Goal: Transaction & Acquisition: Purchase product/service

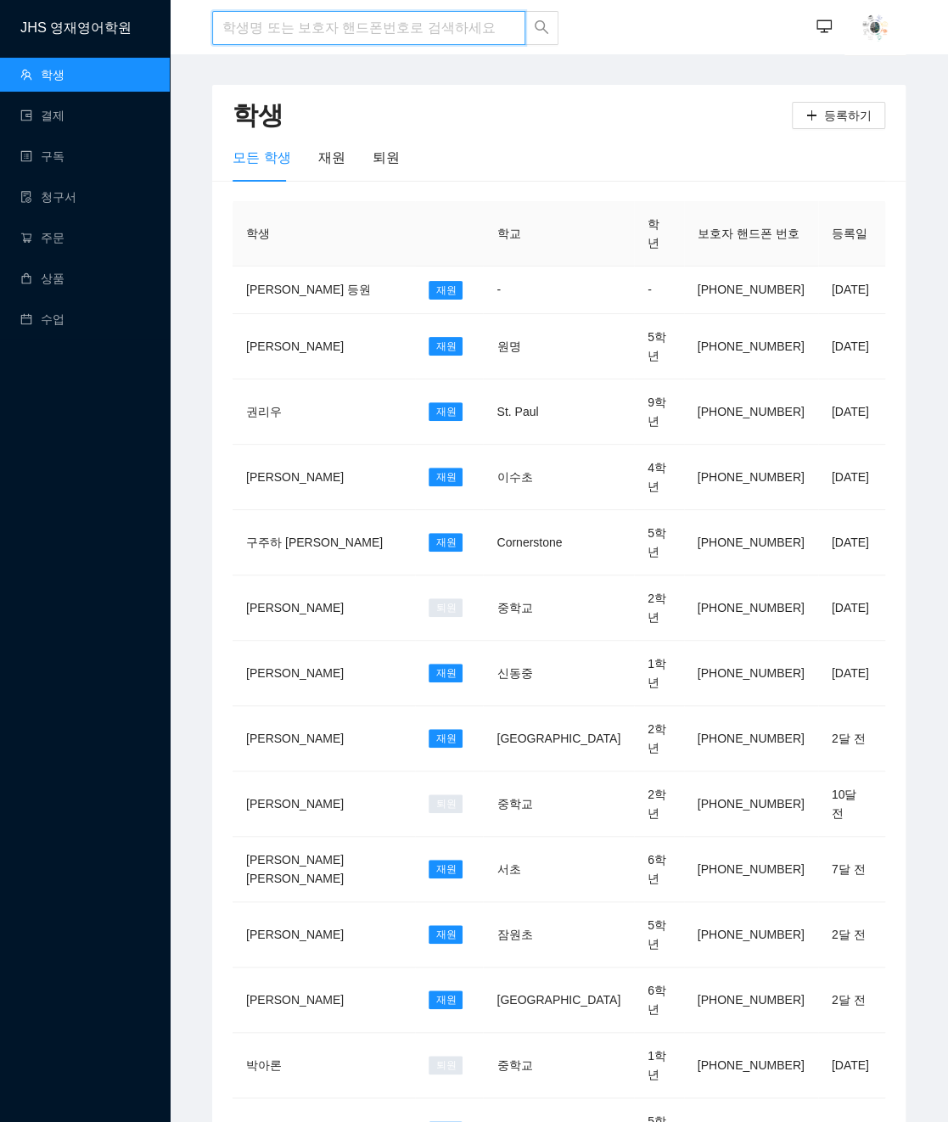
click at [346, 32] on input "search" at bounding box center [368, 28] width 313 height 34
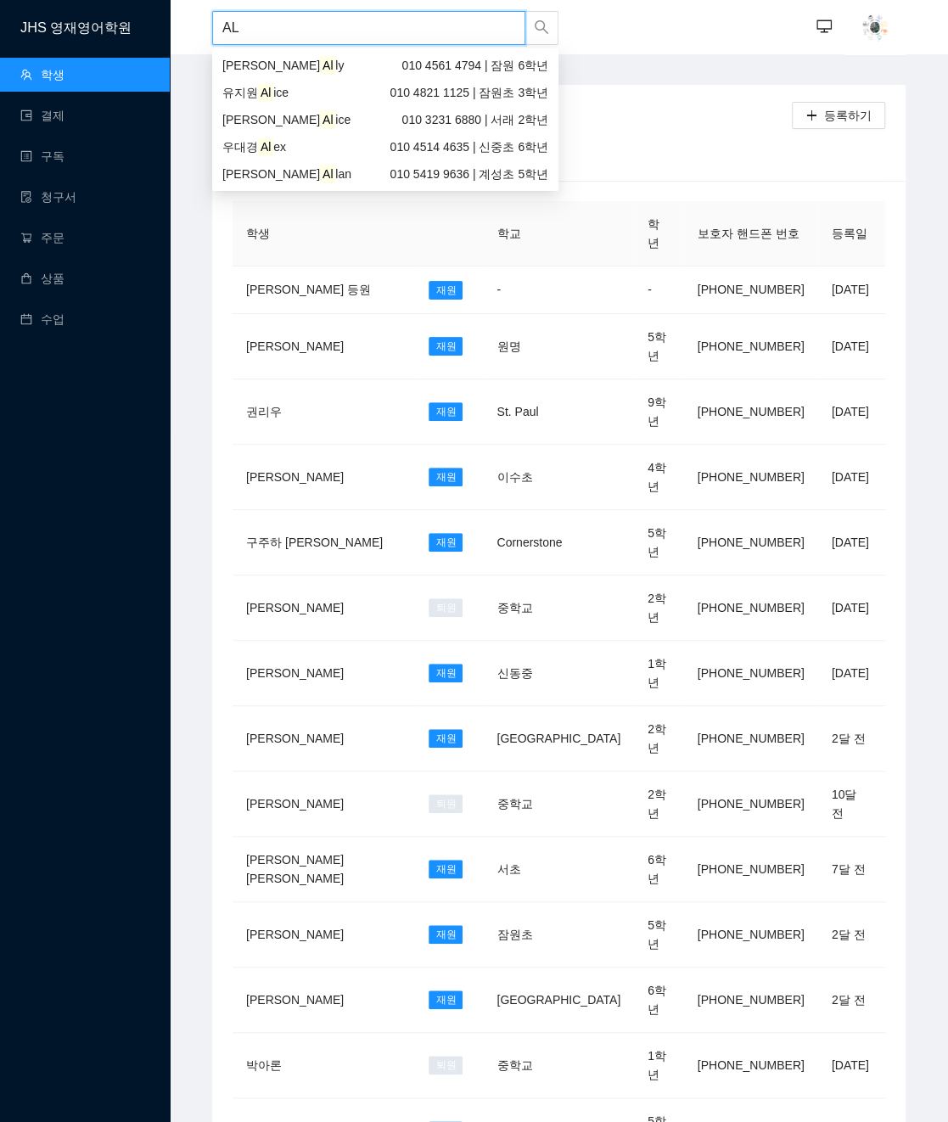
type input "A"
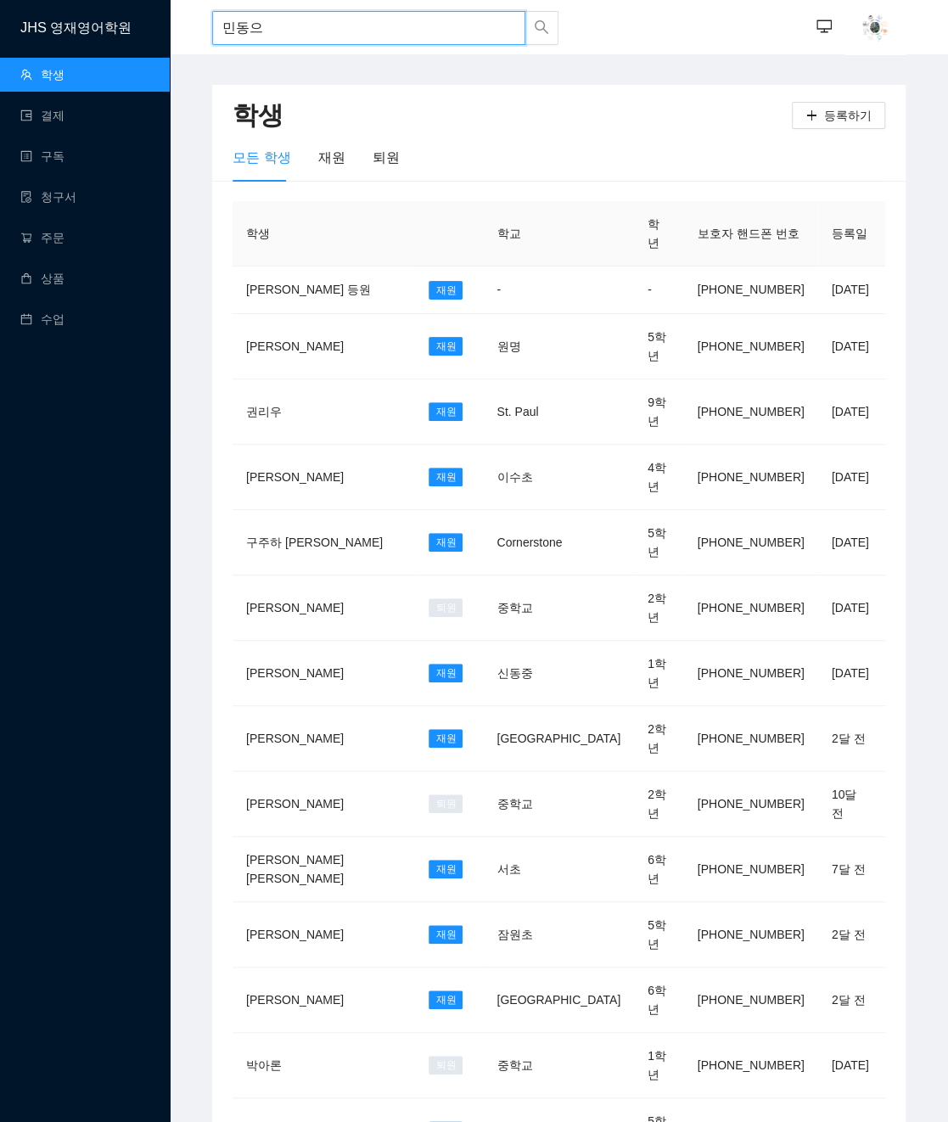
type input "민동은"
click at [346, 63] on div "민동은 010 2852 5708 | 서래초 5학년" at bounding box center [385, 65] width 326 height 19
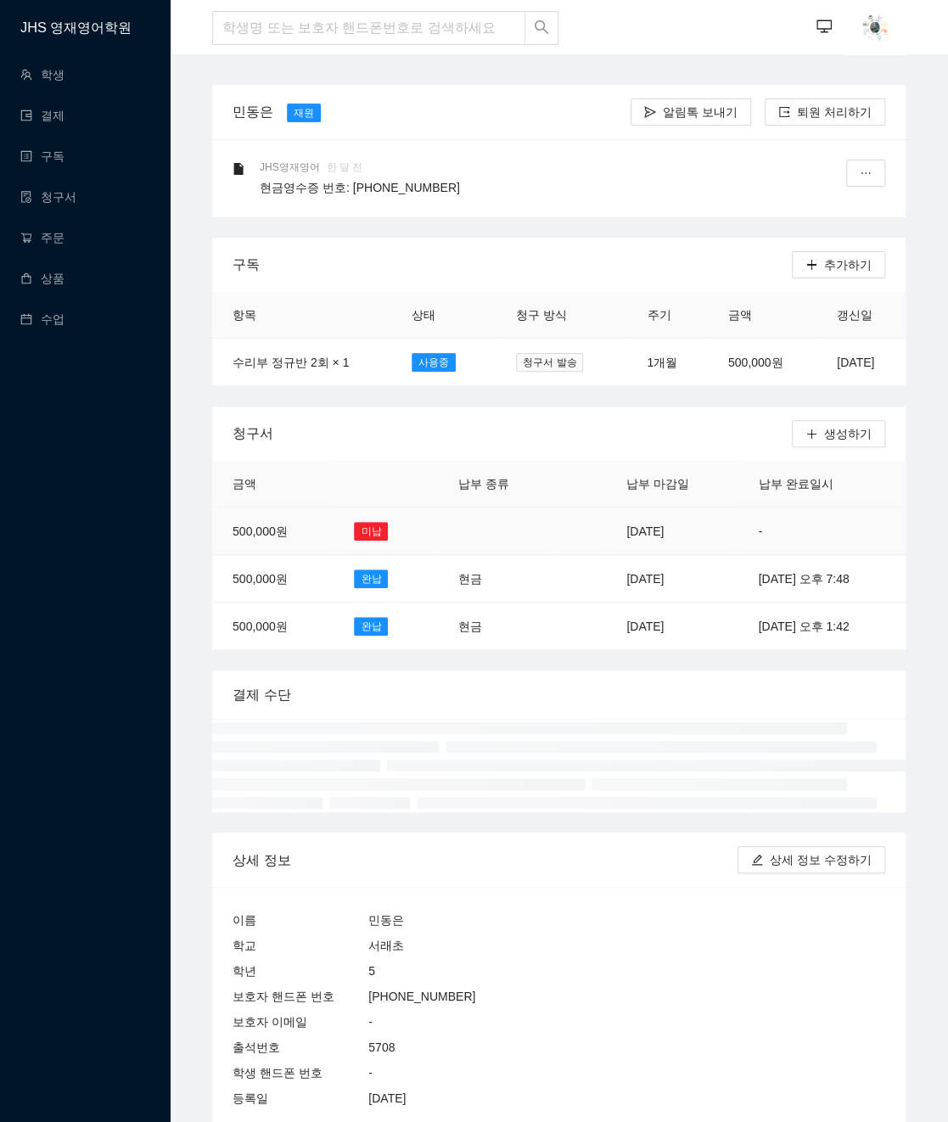
click at [631, 535] on td "[DATE]" at bounding box center [672, 532] width 132 height 48
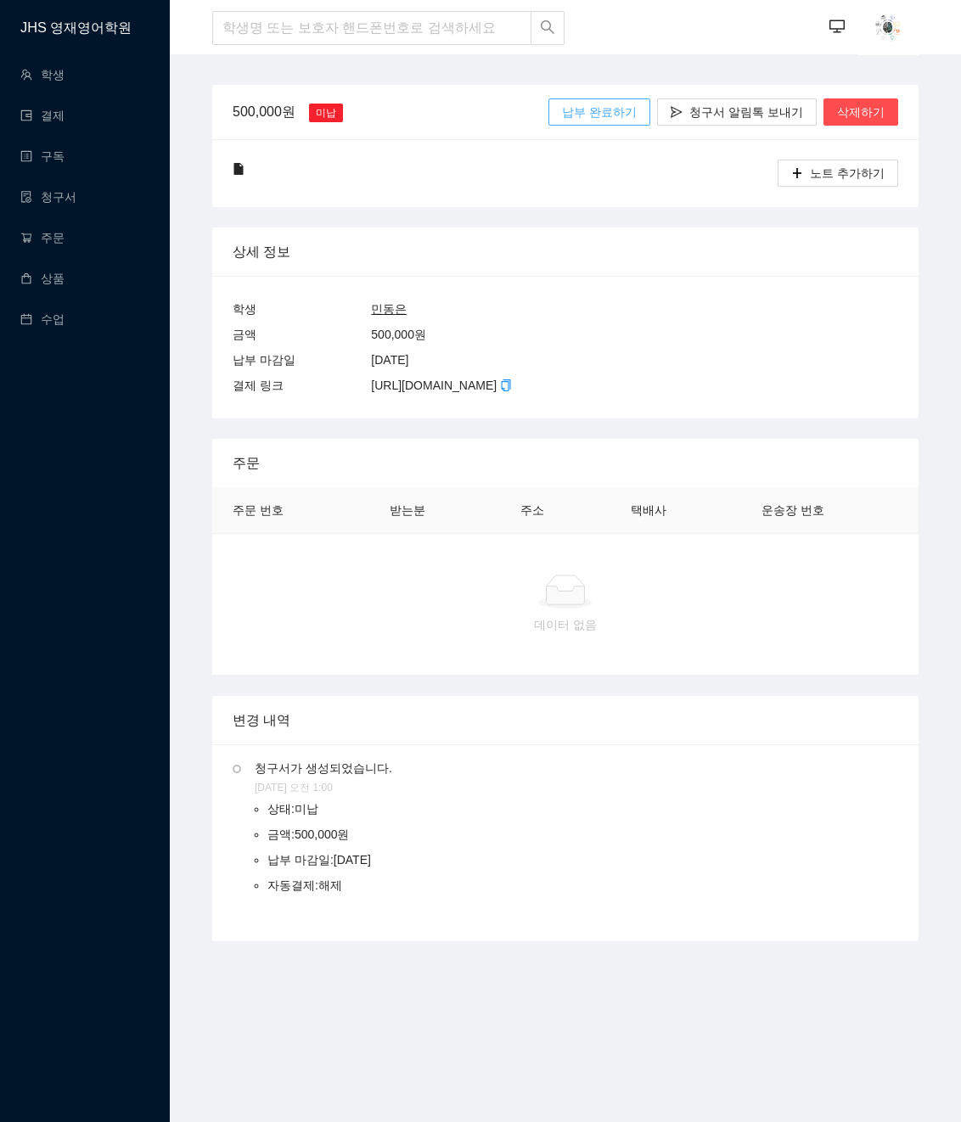
click at [608, 115] on span "납부 완료하기" at bounding box center [599, 112] width 75 height 19
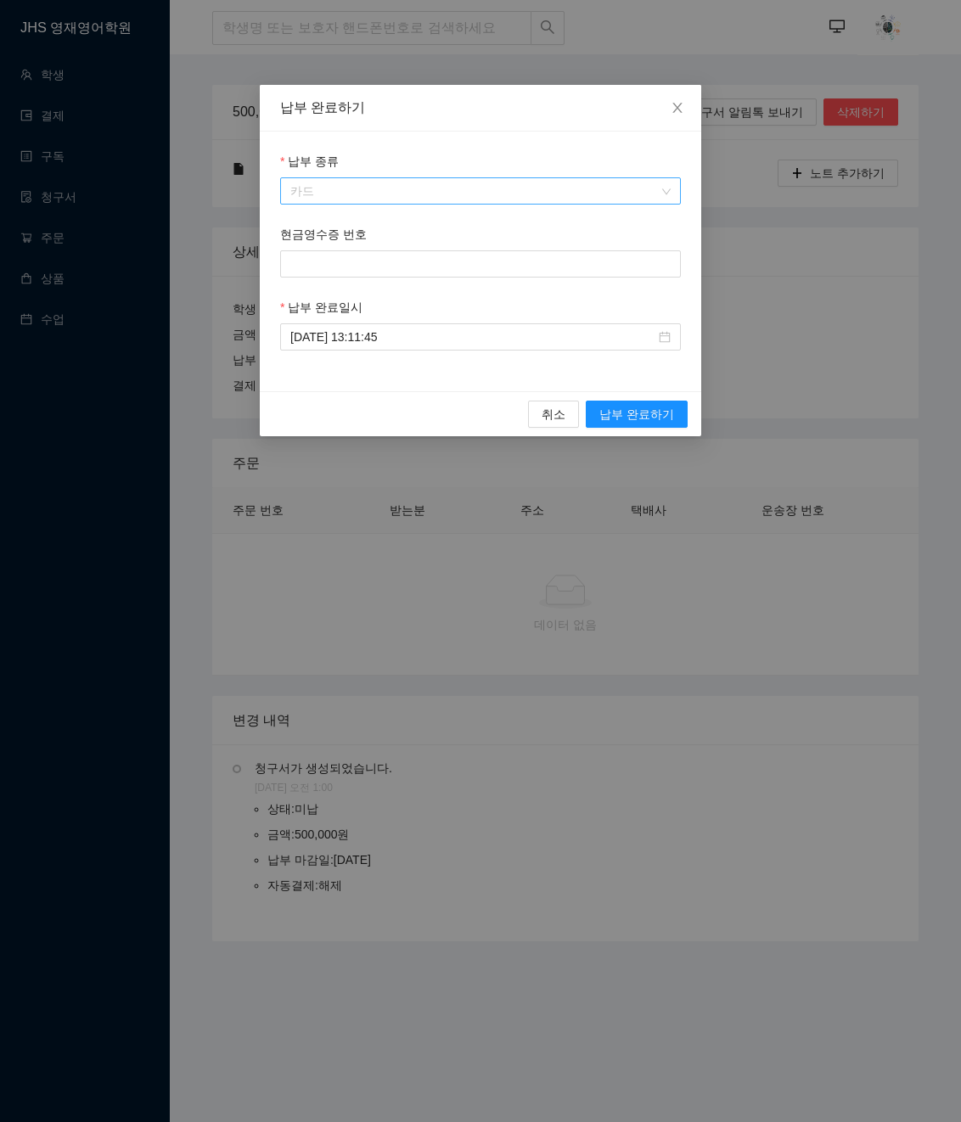
click at [583, 202] on span "카드" at bounding box center [480, 190] width 380 height 25
click at [573, 267] on body "JHS 영재영어학원 학생 결제 구독 청구서 주문 상품 수업 ··· ··· 500,000원 미납 납부 완료하기 청구서 알림톡 보내기 삭제하기 노…" at bounding box center [480, 561] width 961 height 1122
click at [628, 420] on span "납부 완료하기" at bounding box center [636, 414] width 75 height 19
